Goal: Task Accomplishment & Management: Manage account settings

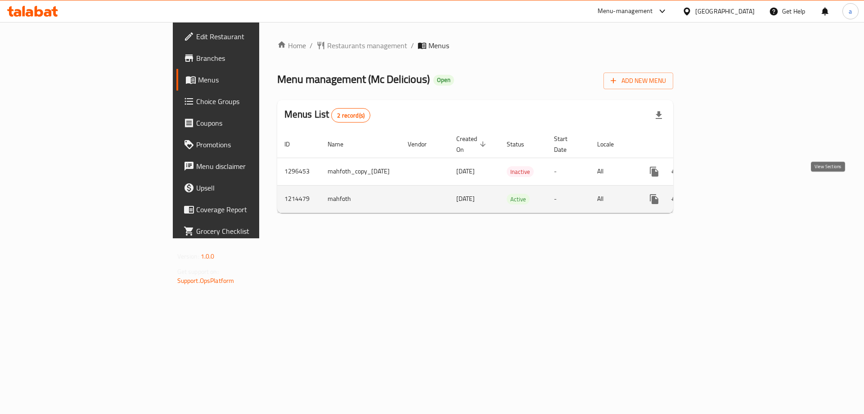
click at [723, 195] on icon "enhanced table" at bounding box center [719, 199] width 8 height 8
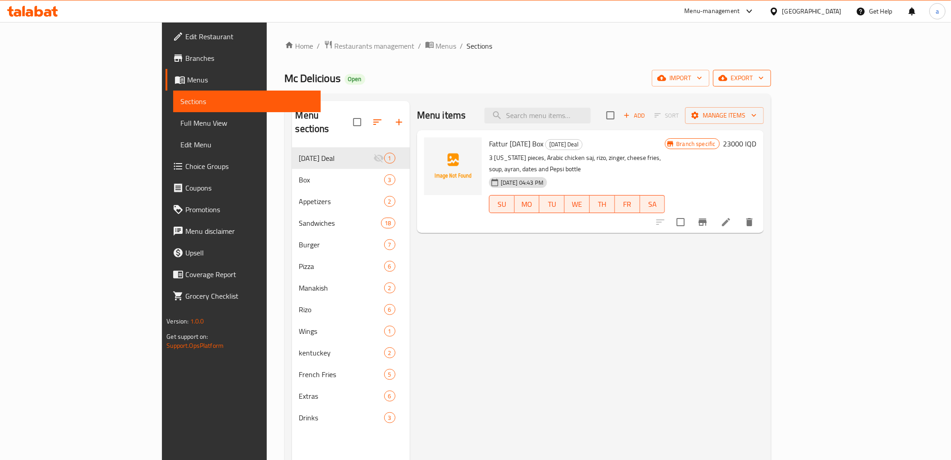
click at [764, 78] on span "export" at bounding box center [743, 77] width 44 height 11
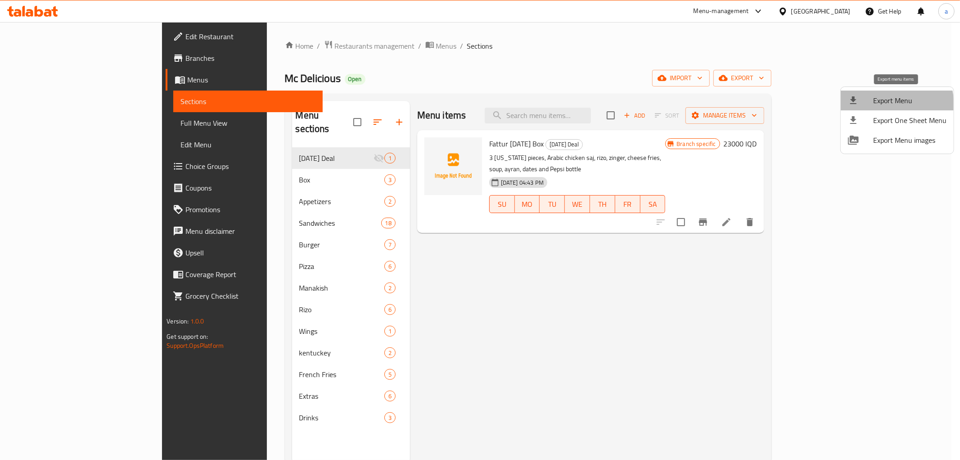
click at [864, 105] on span "Export Menu" at bounding box center [909, 100] width 73 height 11
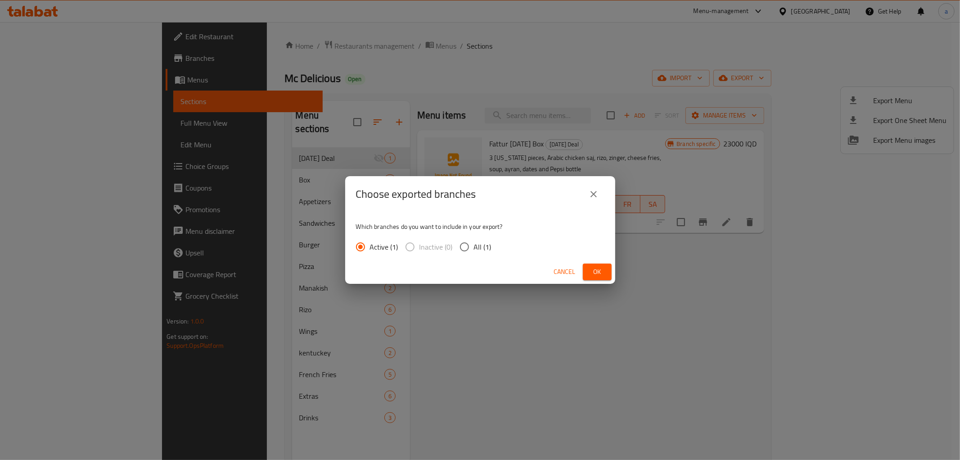
click at [597, 269] on span "Ok" at bounding box center [597, 271] width 14 height 11
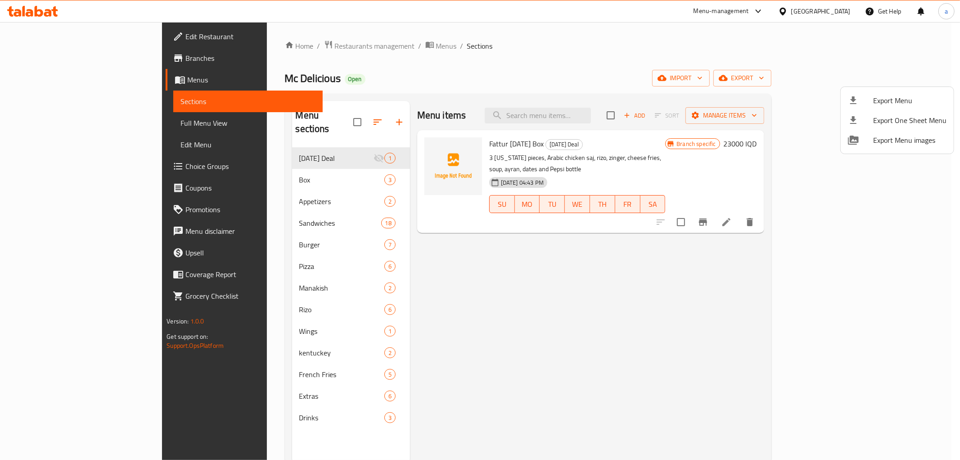
click at [514, 307] on div at bounding box center [480, 230] width 960 height 460
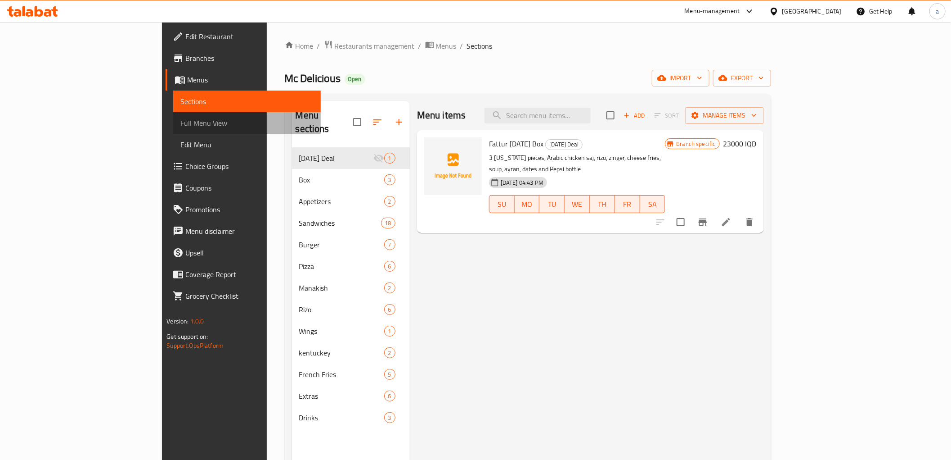
click at [180, 123] on span "Full Menu View" at bounding box center [246, 122] width 133 height 11
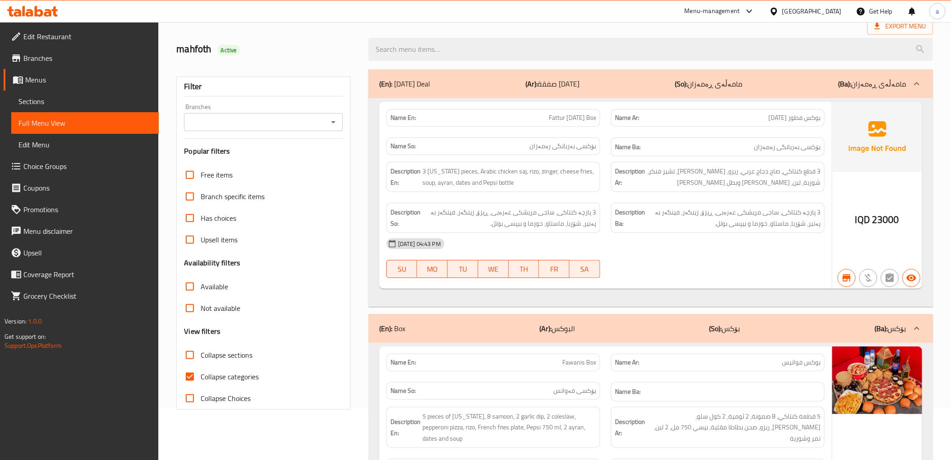
scroll to position [133, 0]
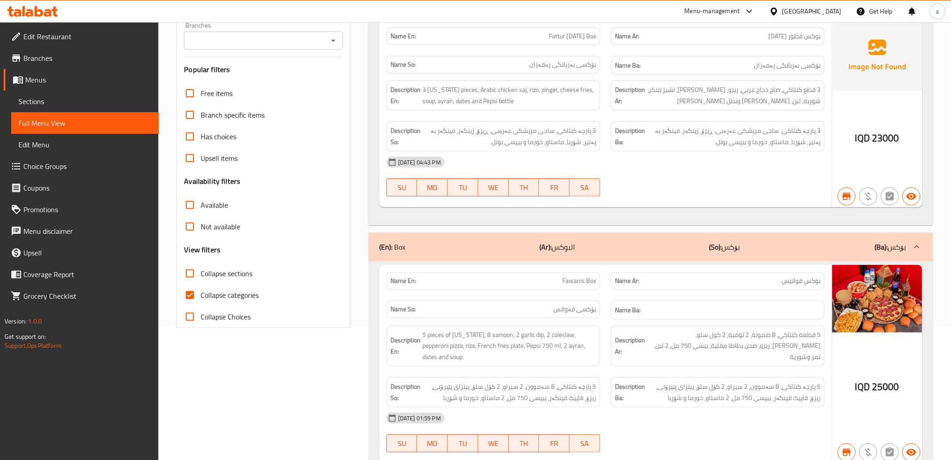
click at [234, 292] on span "Collapse categories" at bounding box center [230, 294] width 58 height 11
click at [201, 292] on input "Collapse categories" at bounding box center [190, 295] width 22 height 22
checkbox input "false"
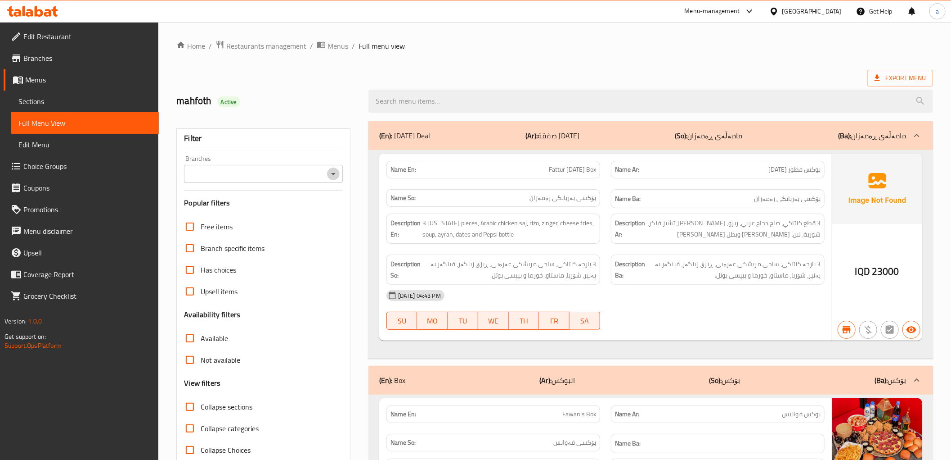
click at [332, 176] on icon "Open" at bounding box center [333, 173] width 11 height 11
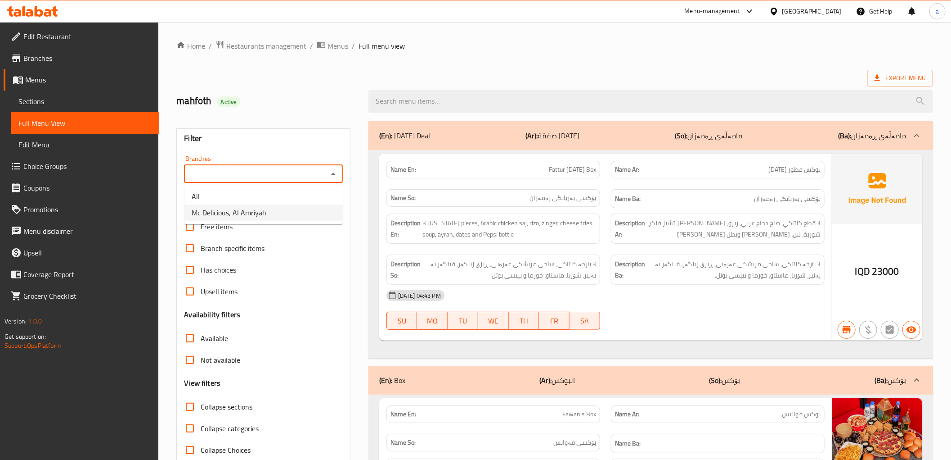
click at [307, 211] on li "Mc Delicious, Al Amriyah" at bounding box center [264, 212] width 158 height 16
type input "Mc Delicious, Al Amriyah"
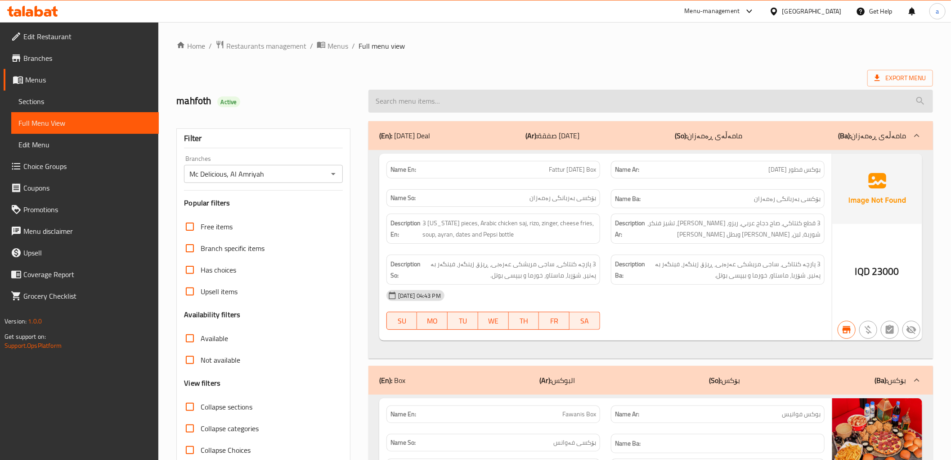
click at [438, 105] on input "search" at bounding box center [651, 101] width 565 height 23
paste input "Spicy Twister Sandwich"
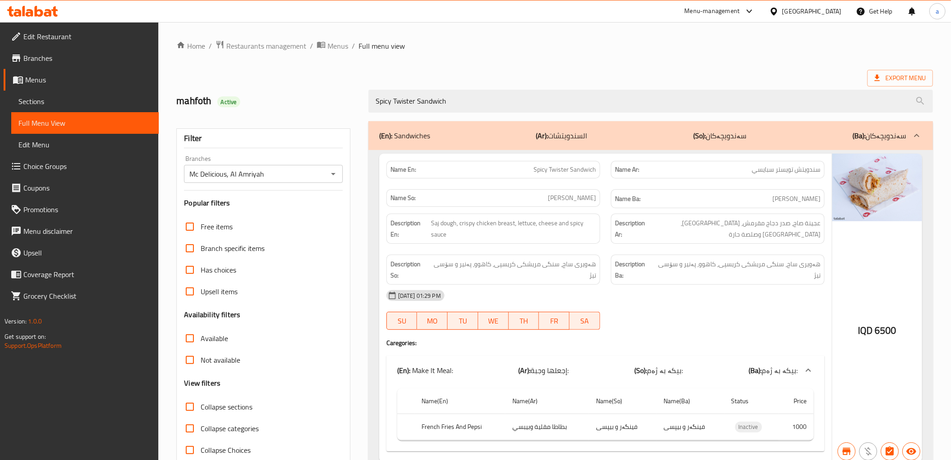
type input "Spicy Twister Sandwich"
click at [33, 10] on icon at bounding box center [32, 11] width 51 height 11
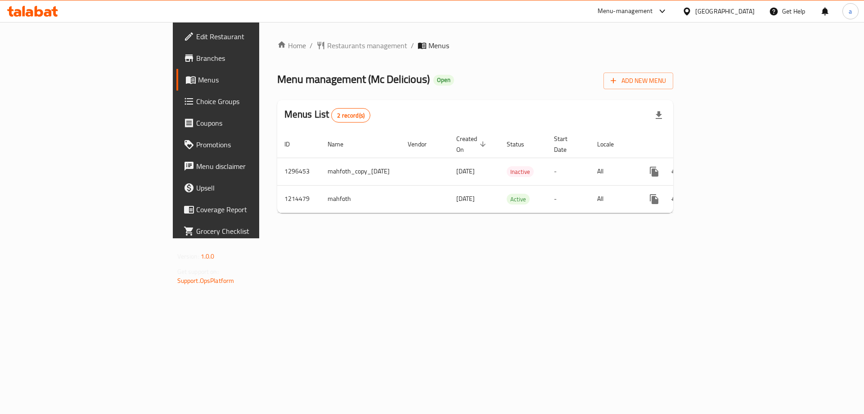
click at [46, 10] on icon at bounding box center [48, 13] width 8 height 8
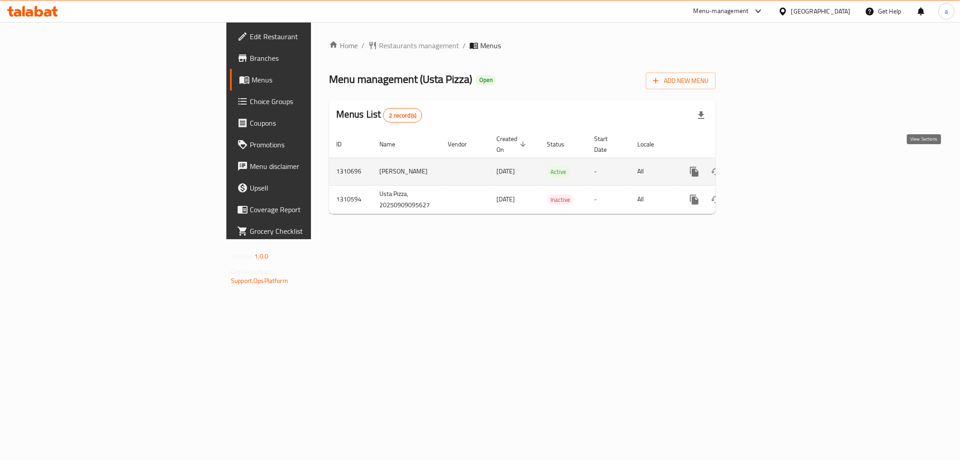
click at [770, 161] on link "enhanced table" at bounding box center [760, 172] width 22 height 22
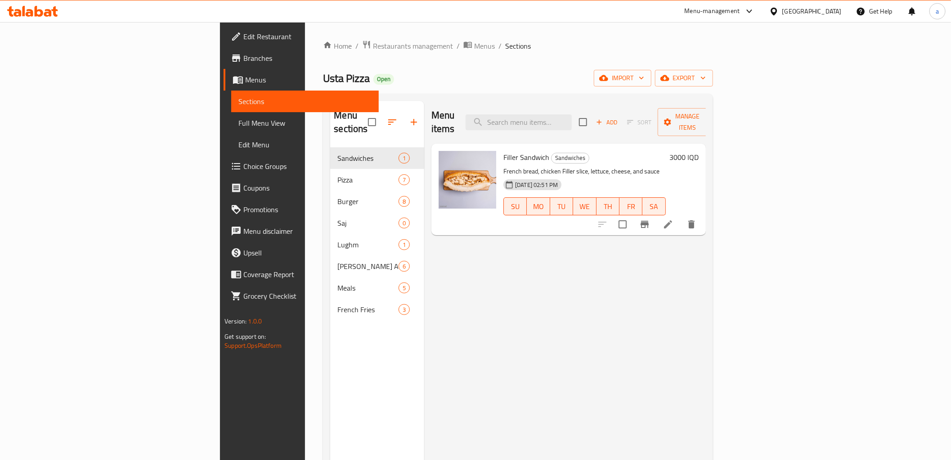
click at [231, 116] on link "Full Menu View" at bounding box center [305, 123] width 148 height 22
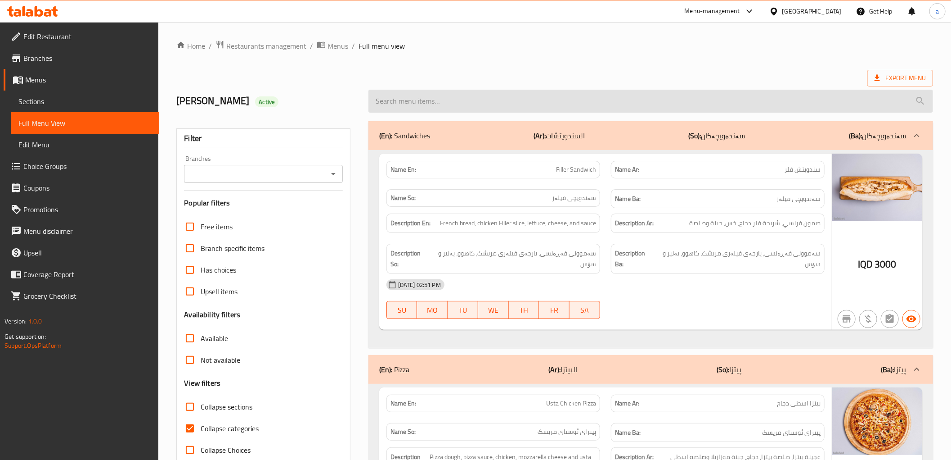
click at [467, 108] on input "search" at bounding box center [651, 101] width 565 height 23
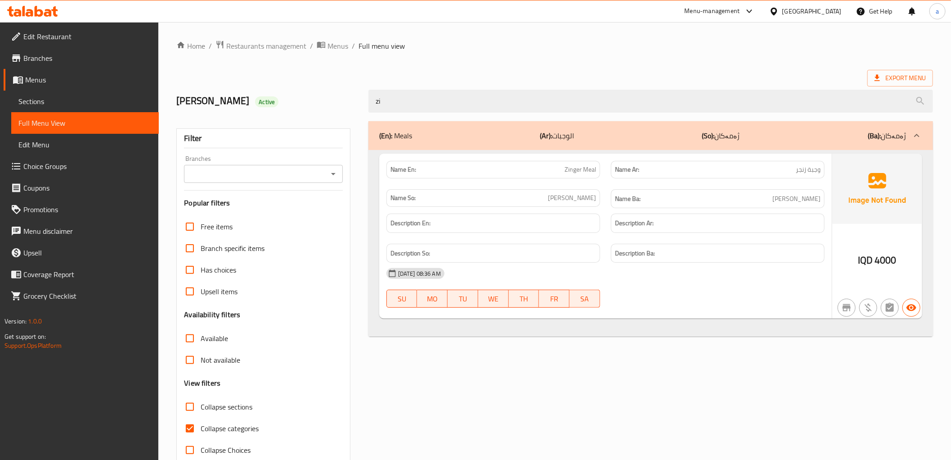
type input "z"
drag, startPoint x: 401, startPoint y: 95, endPoint x: 353, endPoint y: 103, distance: 48.8
click at [353, 103] on div "[PERSON_NAME] Active tw" at bounding box center [555, 101] width 768 height 40
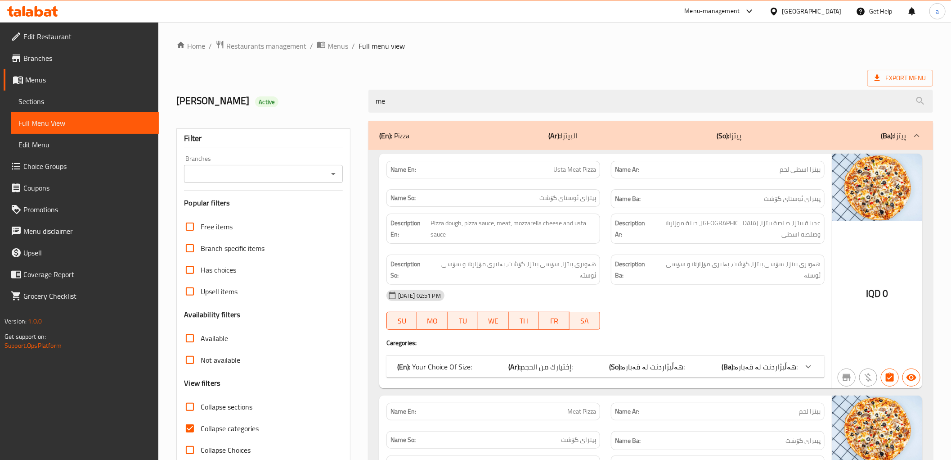
type input "m"
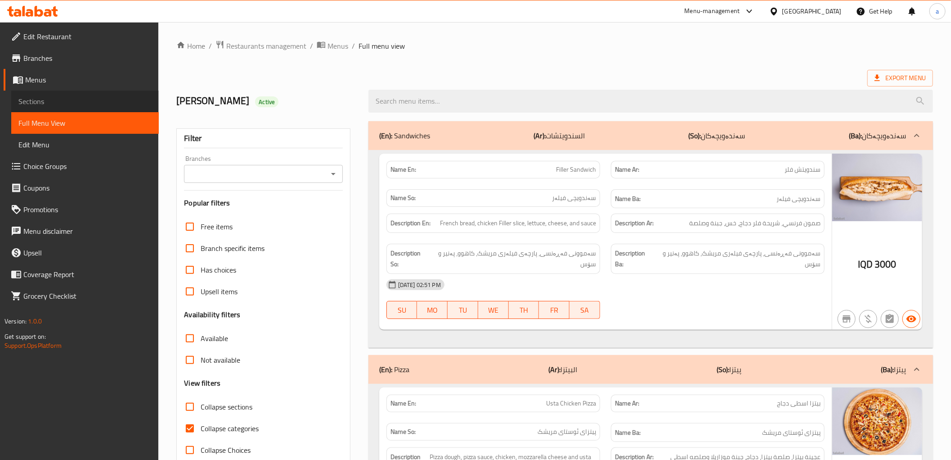
click at [51, 98] on span "Sections" at bounding box center [84, 101] width 133 height 11
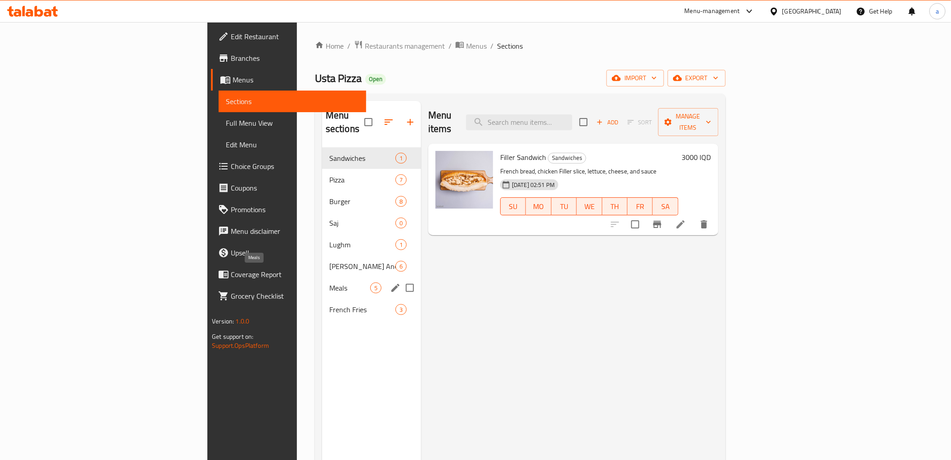
click at [329, 282] on span "Meals" at bounding box center [349, 287] width 41 height 11
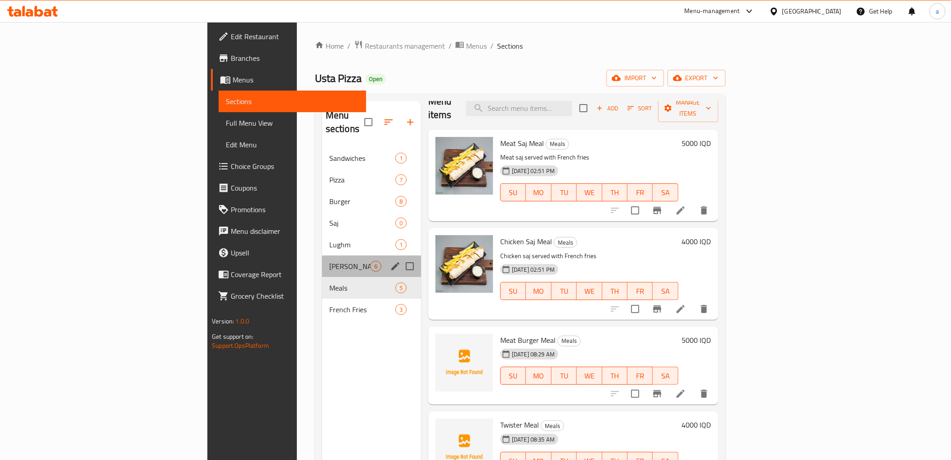
click at [322, 258] on div "[PERSON_NAME] And Strips 6" at bounding box center [371, 266] width 99 height 22
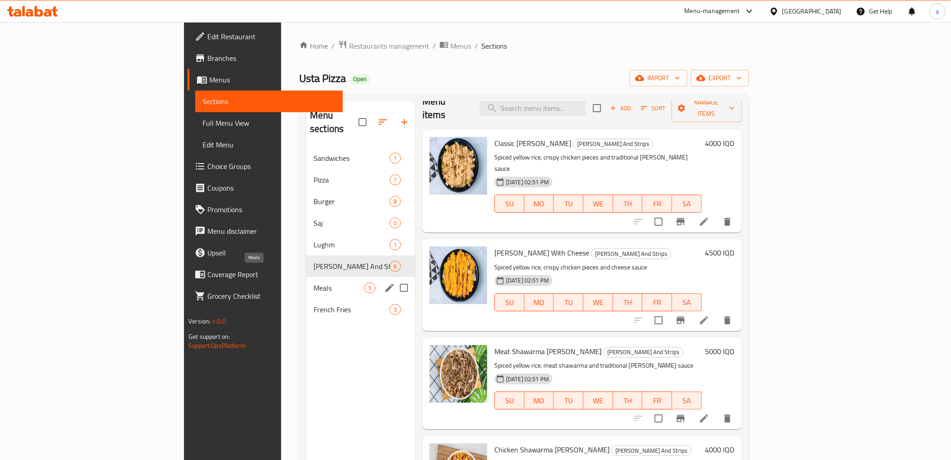
click at [314, 282] on span "Meals" at bounding box center [339, 287] width 51 height 11
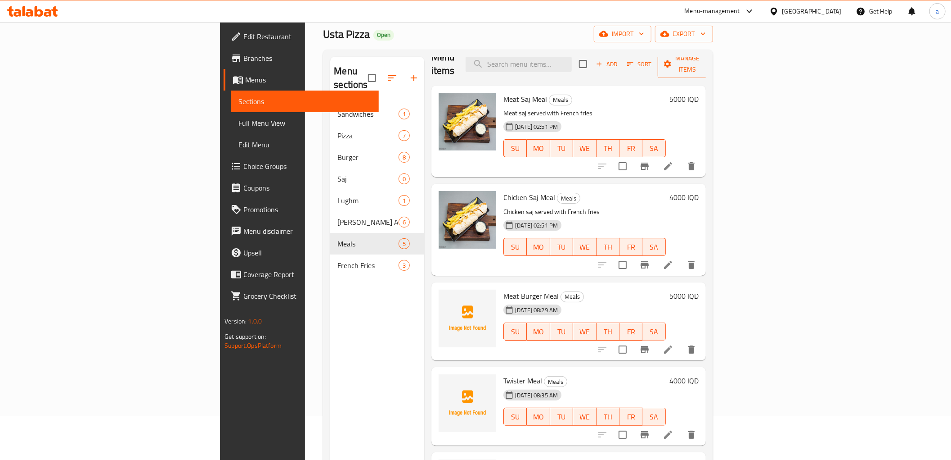
scroll to position [126, 0]
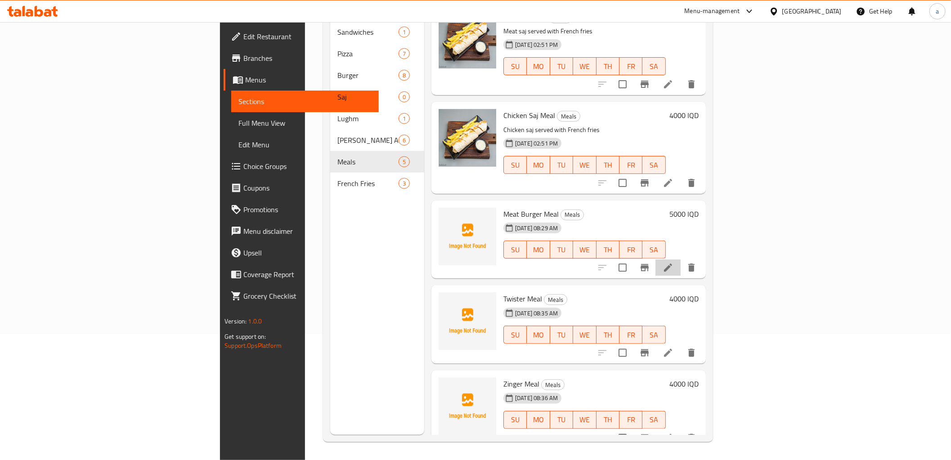
click at [674, 262] on icon at bounding box center [668, 267] width 11 height 11
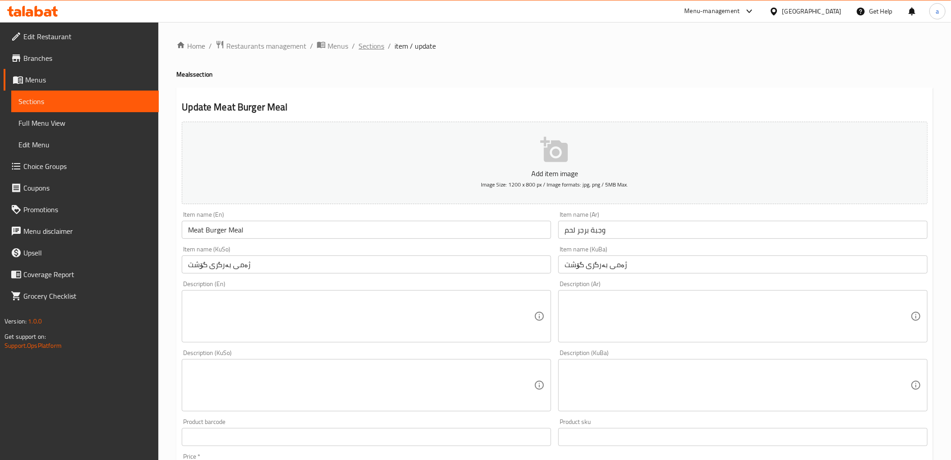
click at [371, 47] on span "Sections" at bounding box center [372, 46] width 26 height 11
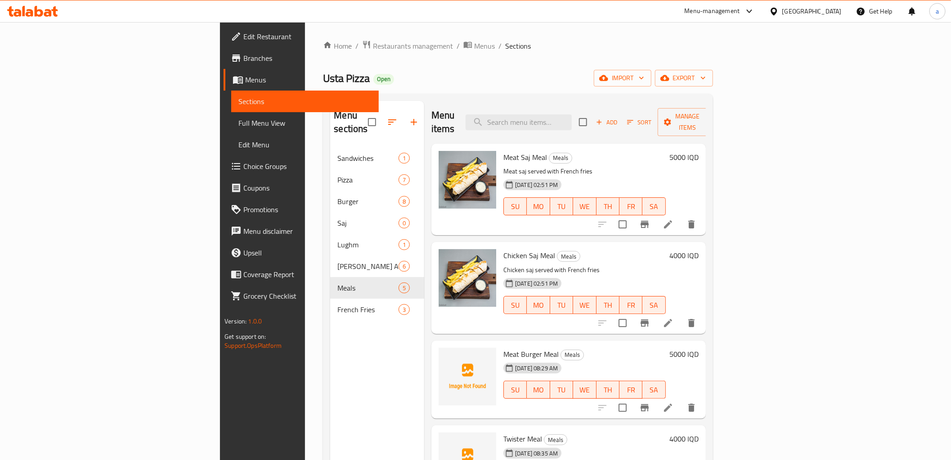
scroll to position [14, 0]
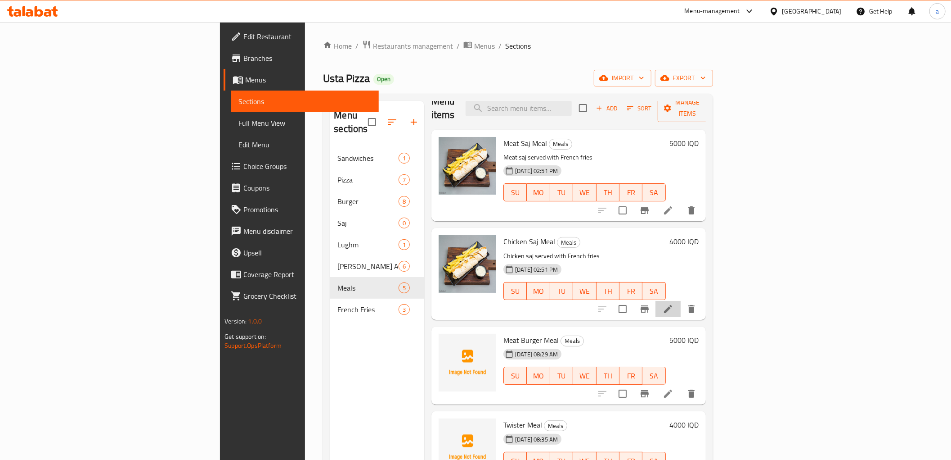
click at [681, 301] on li at bounding box center [668, 309] width 25 height 16
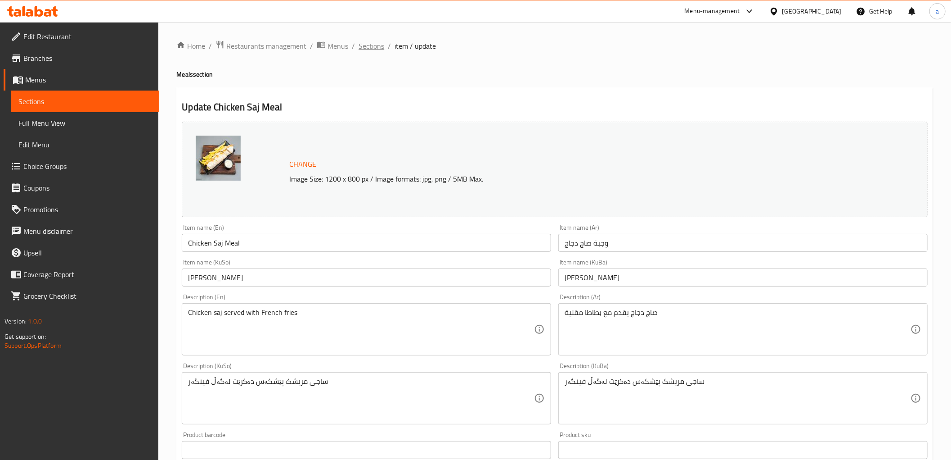
click at [368, 43] on span "Sections" at bounding box center [372, 46] width 26 height 11
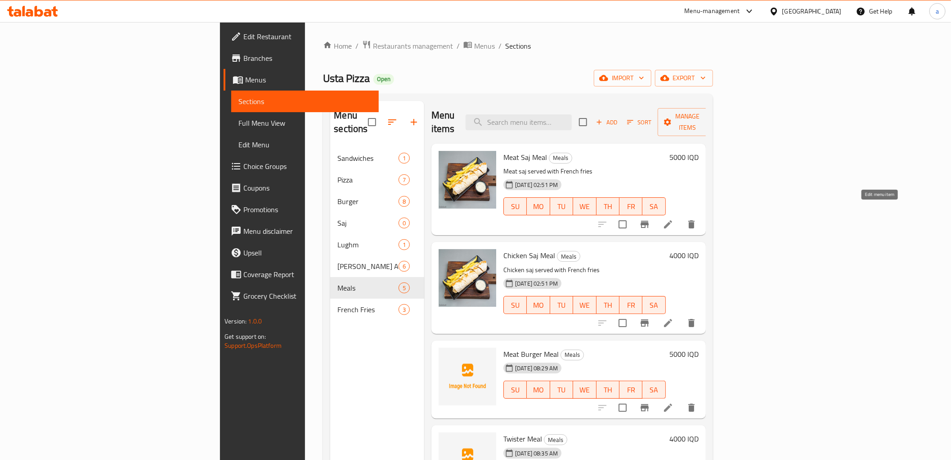
click at [672, 220] on icon at bounding box center [668, 224] width 8 height 8
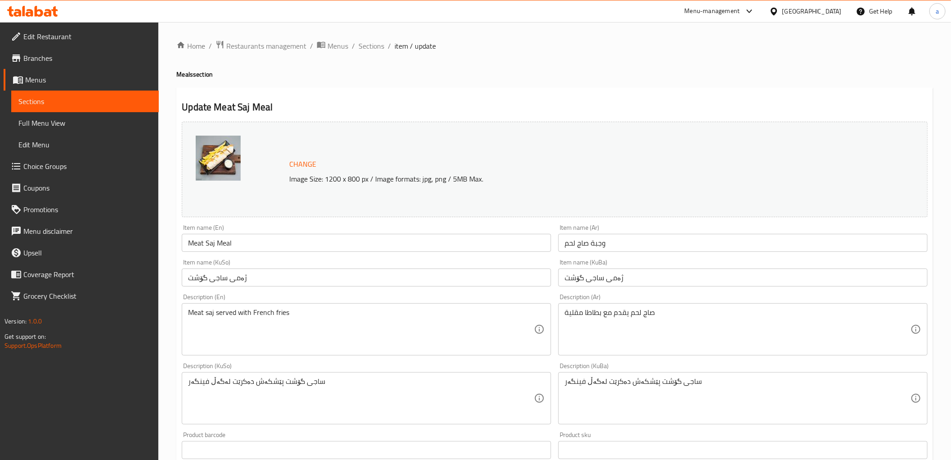
click at [370, 53] on div "Home / Restaurants management / Menus / Sections / item / update Meals section …" at bounding box center [554, 387] width 757 height 694
click at [370, 47] on span "Sections" at bounding box center [372, 46] width 26 height 11
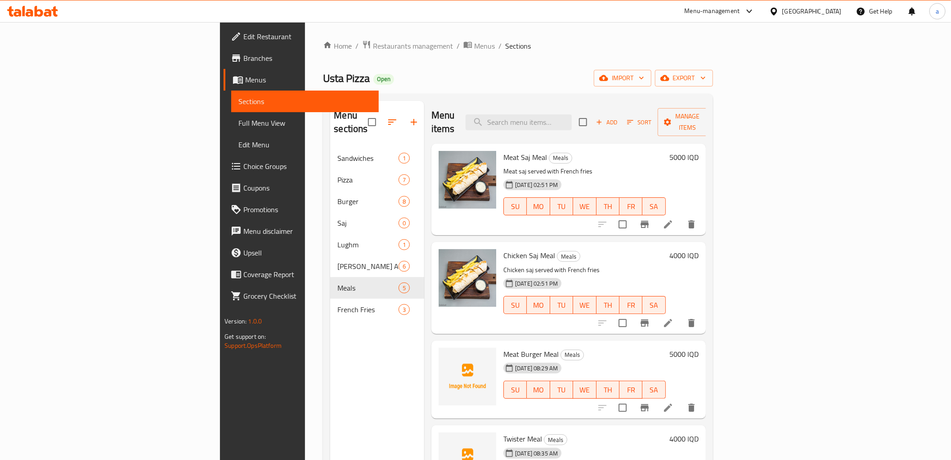
click at [674, 317] on icon at bounding box center [668, 322] width 11 height 11
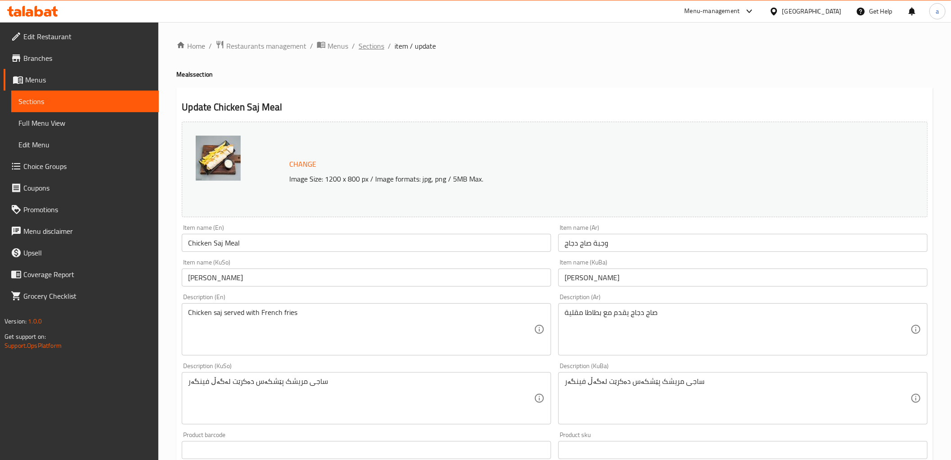
click at [359, 41] on span "Sections" at bounding box center [372, 46] width 26 height 11
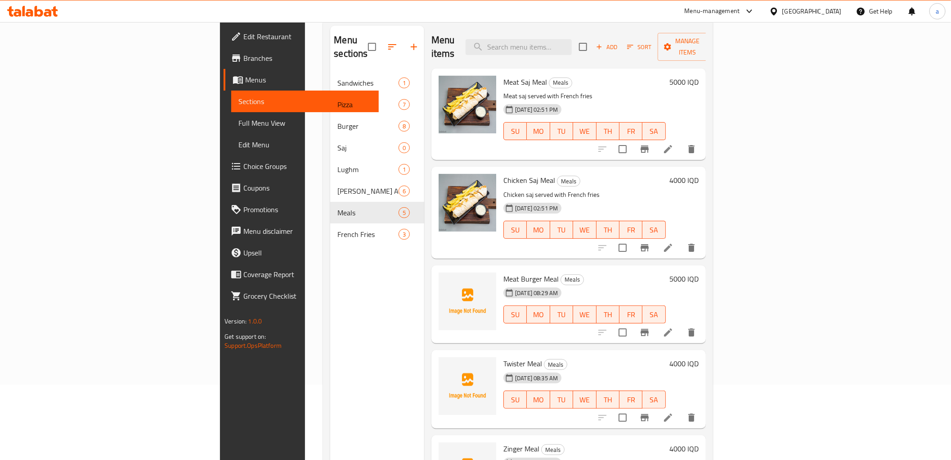
scroll to position [126, 0]
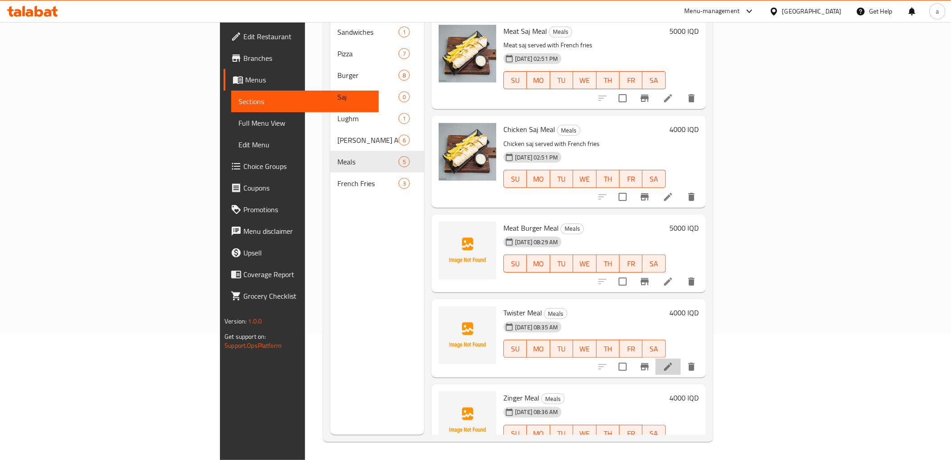
click at [672, 362] on icon at bounding box center [668, 366] width 8 height 8
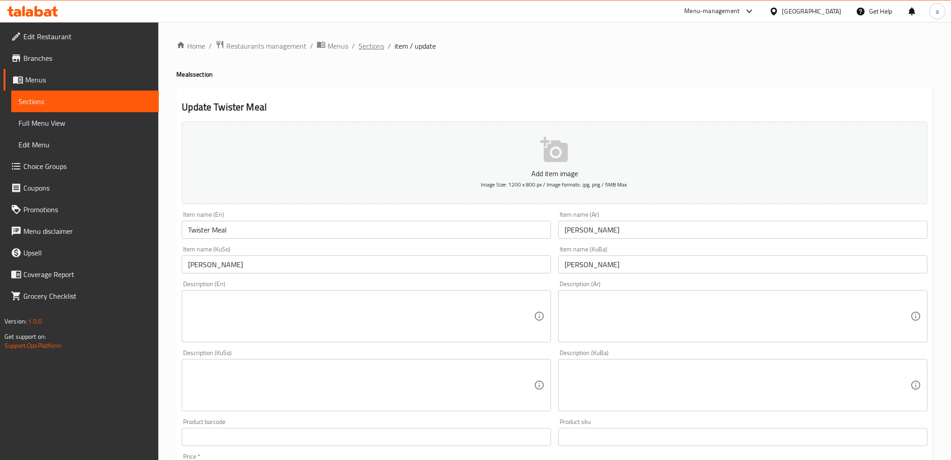
click at [367, 43] on span "Sections" at bounding box center [372, 46] width 26 height 11
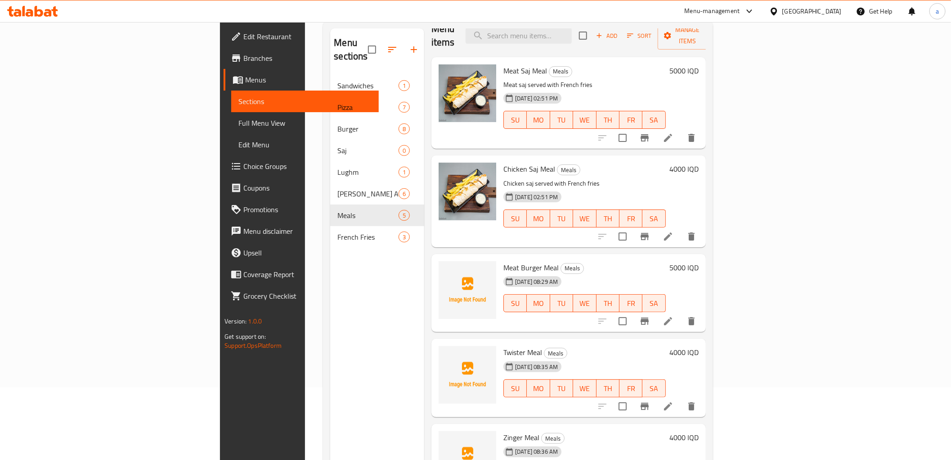
scroll to position [126, 0]
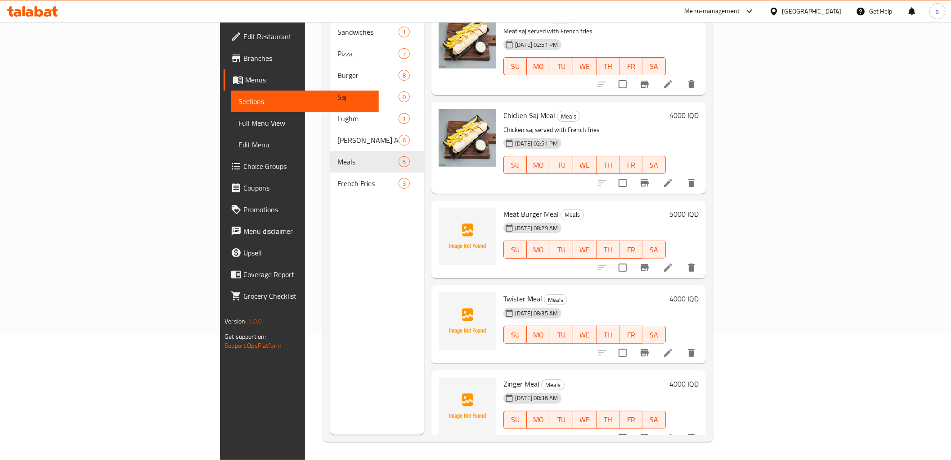
click at [703, 427] on div at bounding box center [647, 438] width 111 height 22
click at [674, 432] on icon at bounding box center [668, 437] width 11 height 11
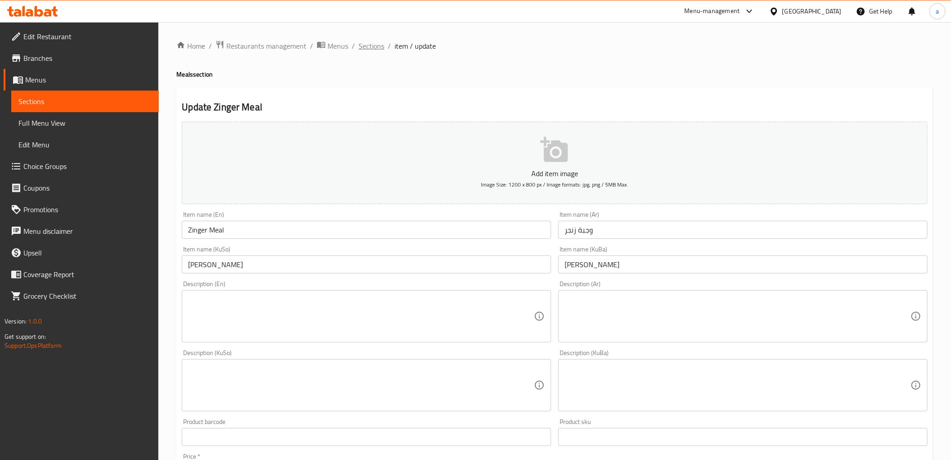
click at [371, 45] on span "Sections" at bounding box center [372, 46] width 26 height 11
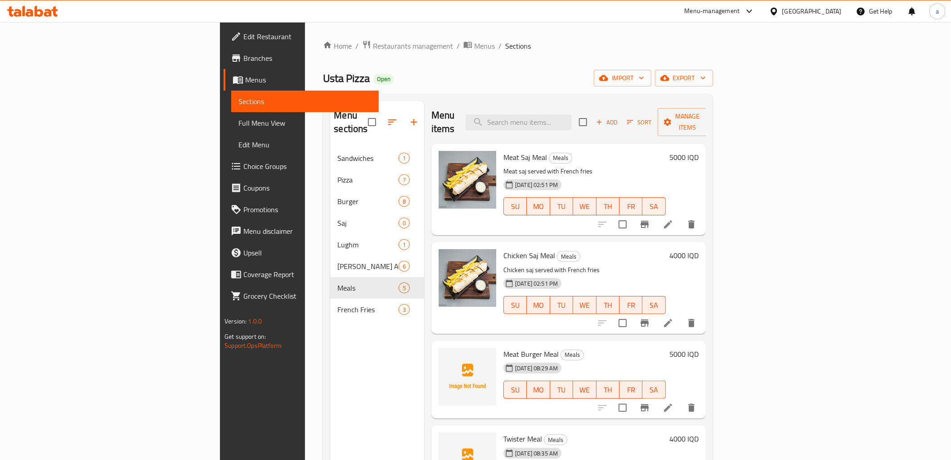
click at [38, 15] on icon at bounding box center [39, 11] width 9 height 11
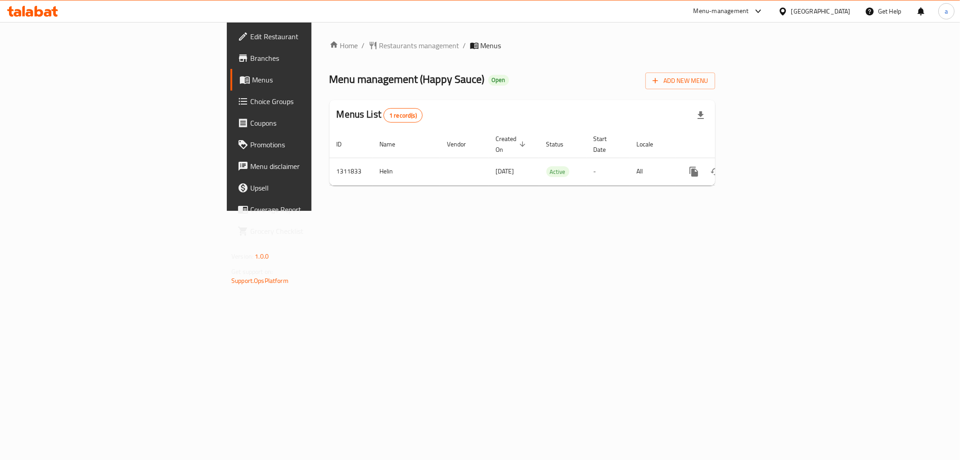
click at [250, 59] on span "Branches" at bounding box center [315, 58] width 130 height 11
